Goal: Navigation & Orientation: Find specific page/section

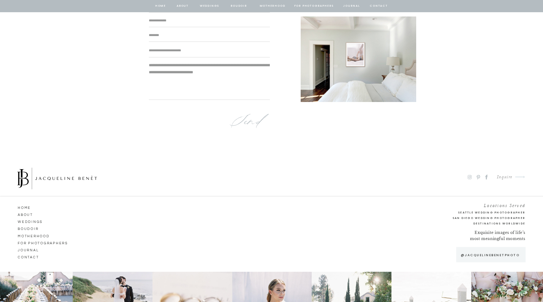
scroll to position [3981, 0]
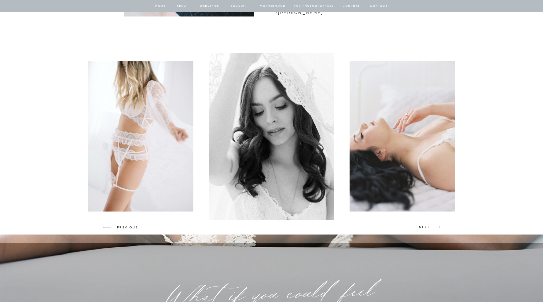
scroll to position [838, 0]
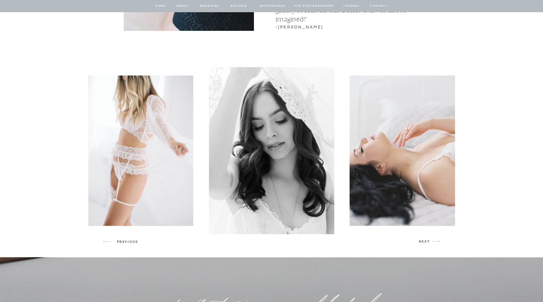
click at [424, 243] on p "NEXT" at bounding box center [425, 241] width 12 height 5
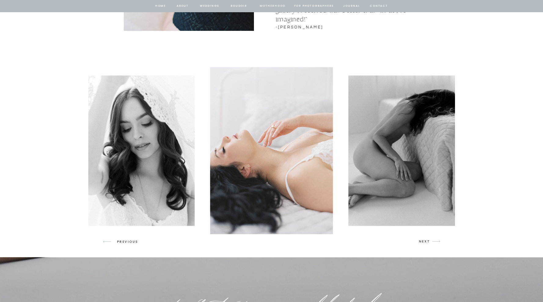
click at [424, 243] on p "NEXT" at bounding box center [425, 241] width 12 height 5
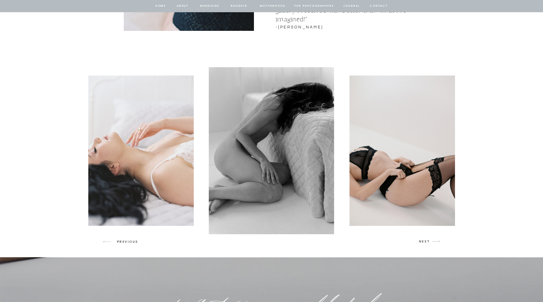
click at [424, 243] on p "NEXT" at bounding box center [425, 241] width 12 height 5
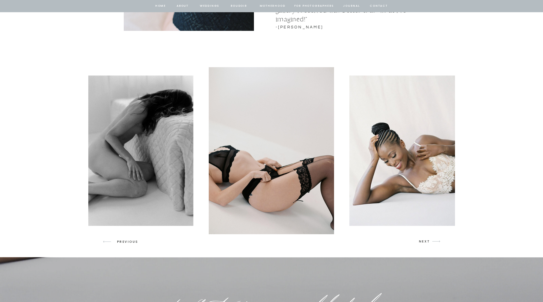
click at [424, 243] on p "NEXT" at bounding box center [425, 241] width 12 height 5
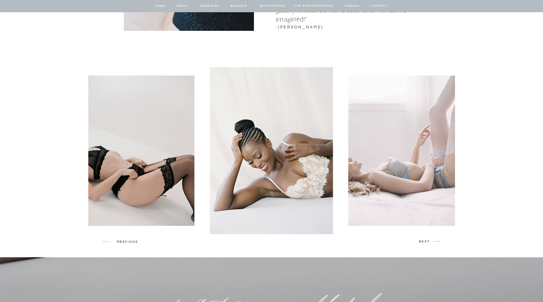
click at [424, 243] on p "NEXT" at bounding box center [425, 241] width 12 height 5
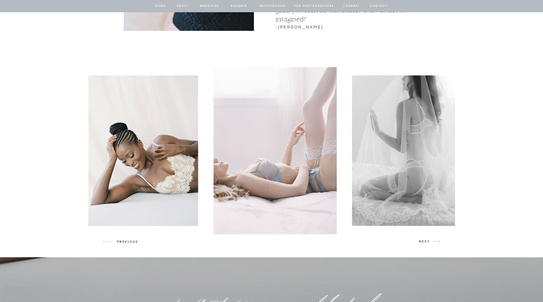
click at [424, 243] on p "NEXT" at bounding box center [425, 241] width 12 height 5
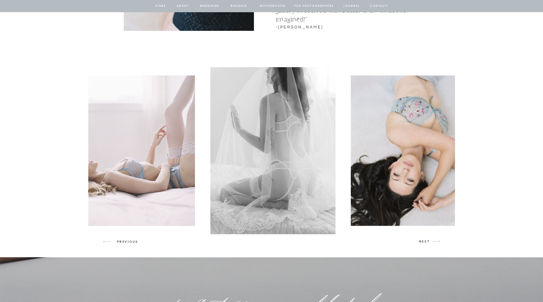
click at [424, 243] on p "NEXT" at bounding box center [425, 241] width 12 height 5
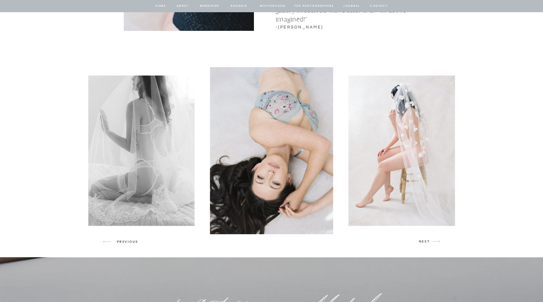
click at [424, 243] on p "NEXT" at bounding box center [425, 241] width 12 height 5
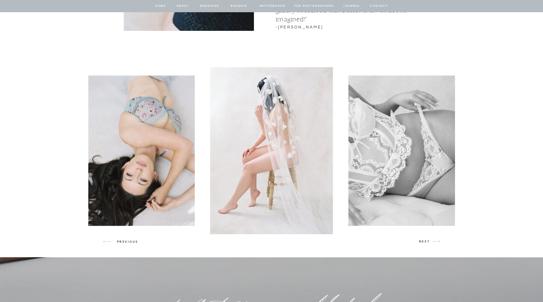
click at [424, 243] on p "NEXT" at bounding box center [425, 241] width 12 height 5
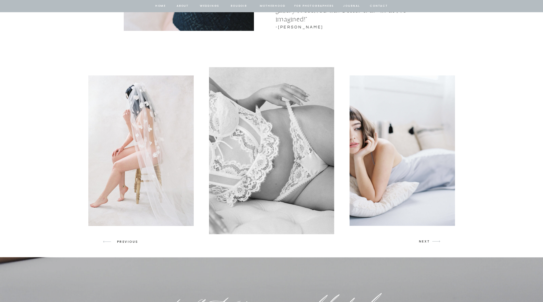
click at [424, 243] on p "NEXT" at bounding box center [425, 241] width 12 height 5
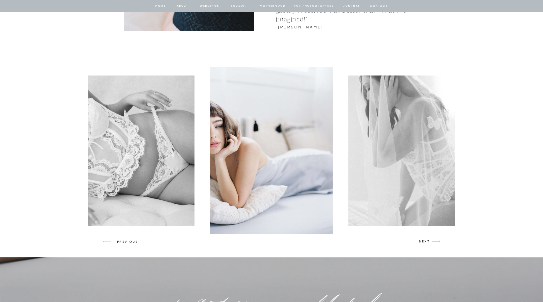
click at [424, 243] on p "NEXT" at bounding box center [425, 241] width 12 height 5
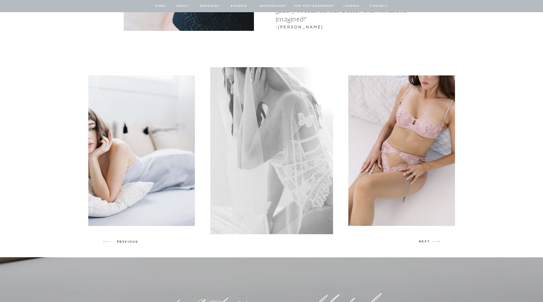
click at [424, 243] on p "NEXT" at bounding box center [425, 241] width 12 height 5
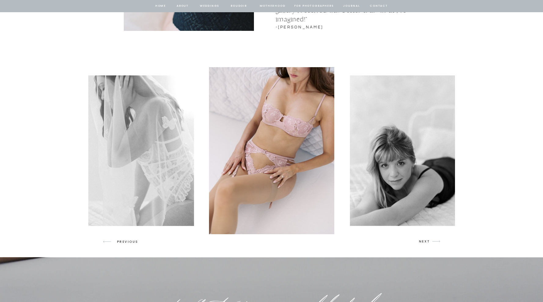
click at [424, 243] on p "NEXT" at bounding box center [425, 241] width 12 height 5
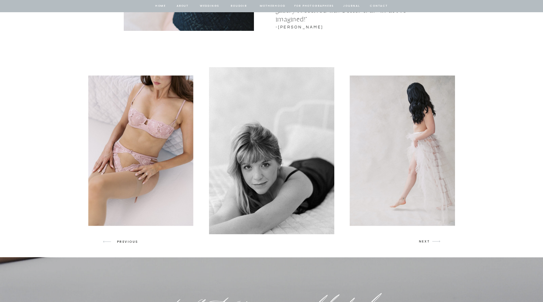
click at [424, 243] on p "NEXT" at bounding box center [425, 241] width 12 height 5
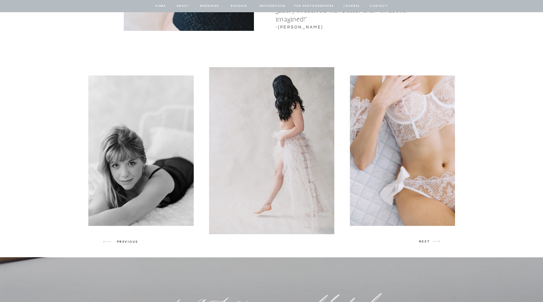
click at [424, 243] on p "NEXT" at bounding box center [425, 241] width 12 height 5
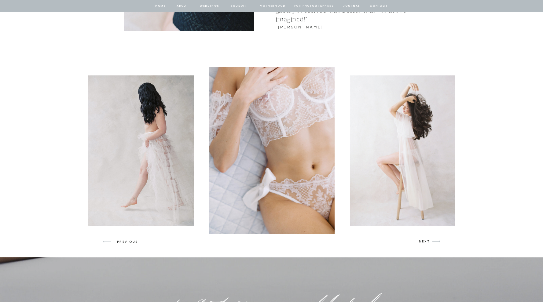
click at [424, 243] on p "NEXT" at bounding box center [425, 241] width 12 height 5
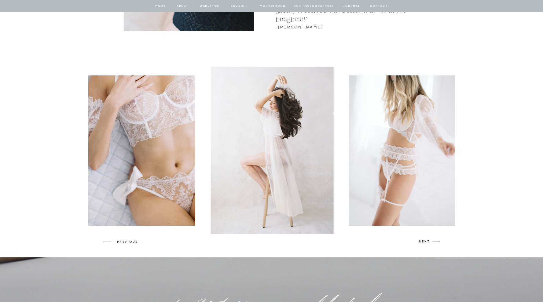
click at [424, 243] on p "NEXT" at bounding box center [425, 241] width 12 height 5
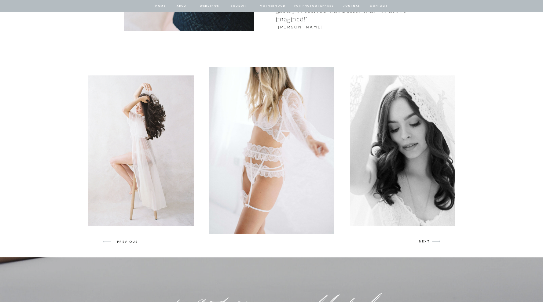
click at [424, 243] on p "NEXT" at bounding box center [425, 241] width 12 height 5
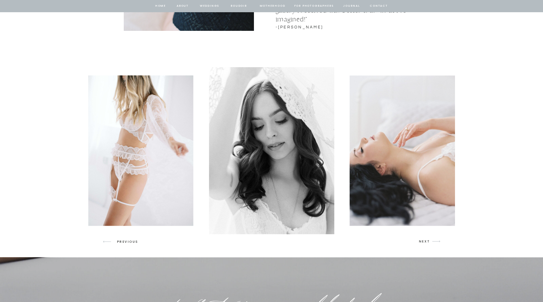
click at [424, 243] on p "NEXT" at bounding box center [425, 241] width 12 height 5
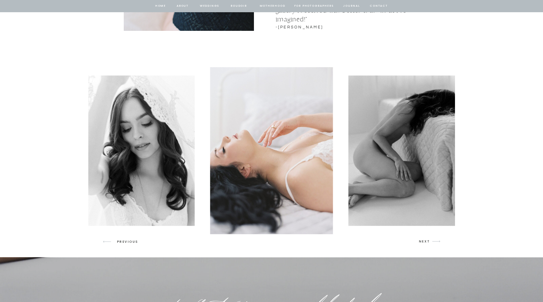
click at [424, 243] on p "NEXT" at bounding box center [425, 241] width 12 height 5
